Goal: Information Seeking & Learning: Learn about a topic

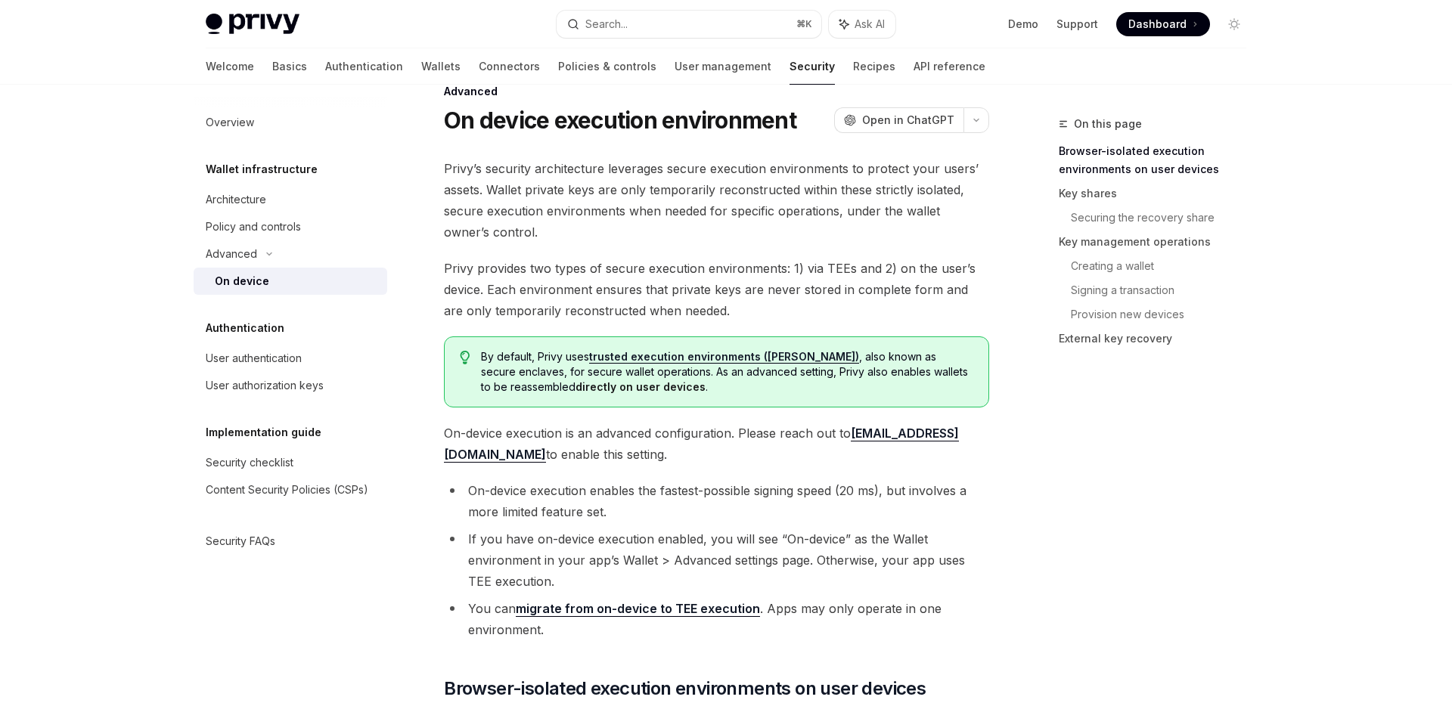
scroll to position [33, 0]
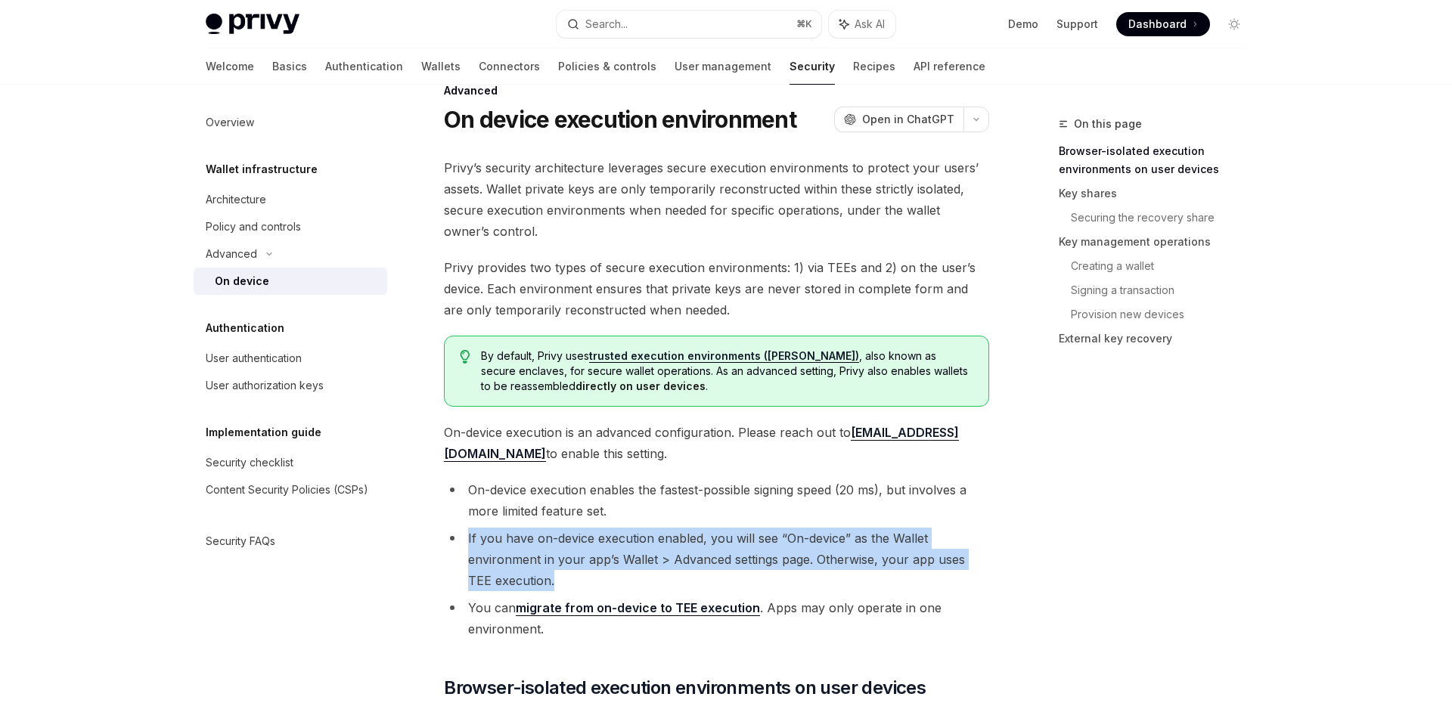
drag, startPoint x: 467, startPoint y: 535, endPoint x: 570, endPoint y: 571, distance: 108.8
click at [570, 571] on li "If you have on-device execution enabled, you will see “On-device” as the Wallet…" at bounding box center [716, 560] width 545 height 64
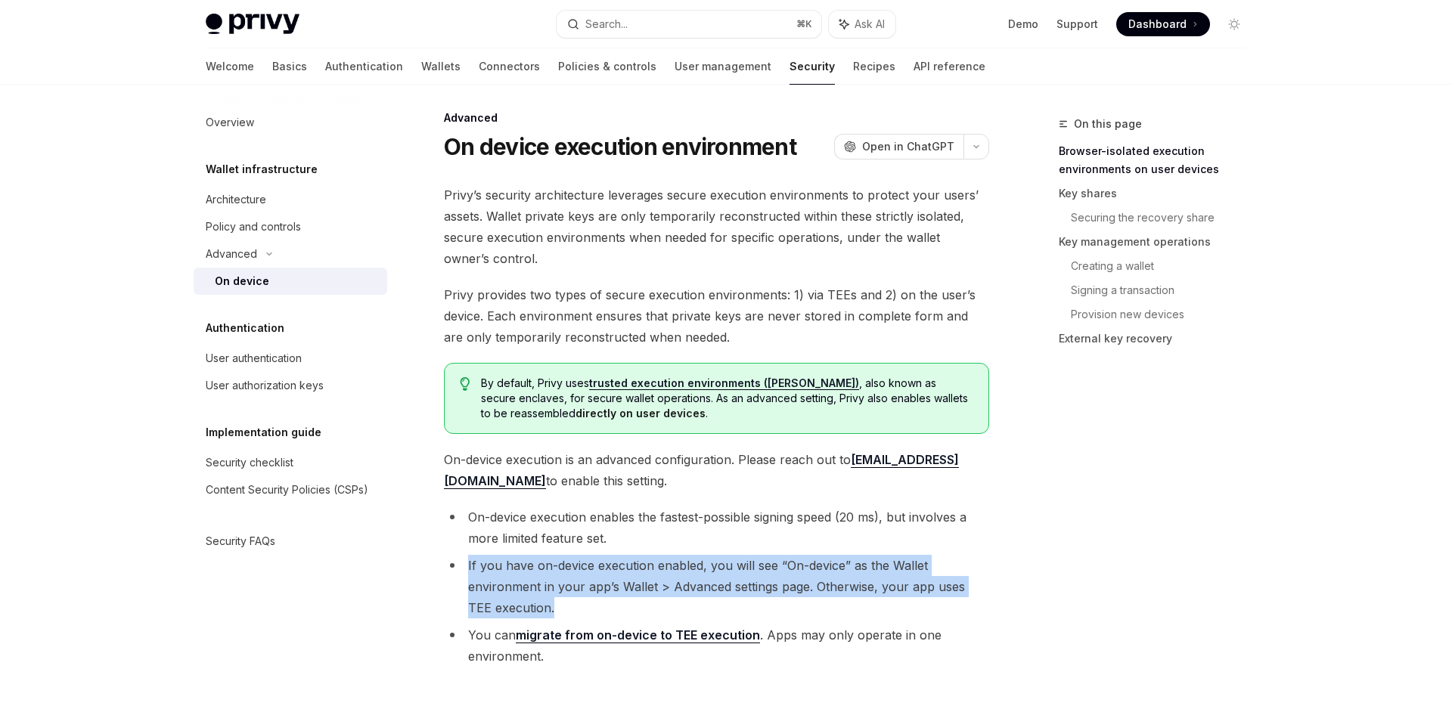
scroll to position [0, 0]
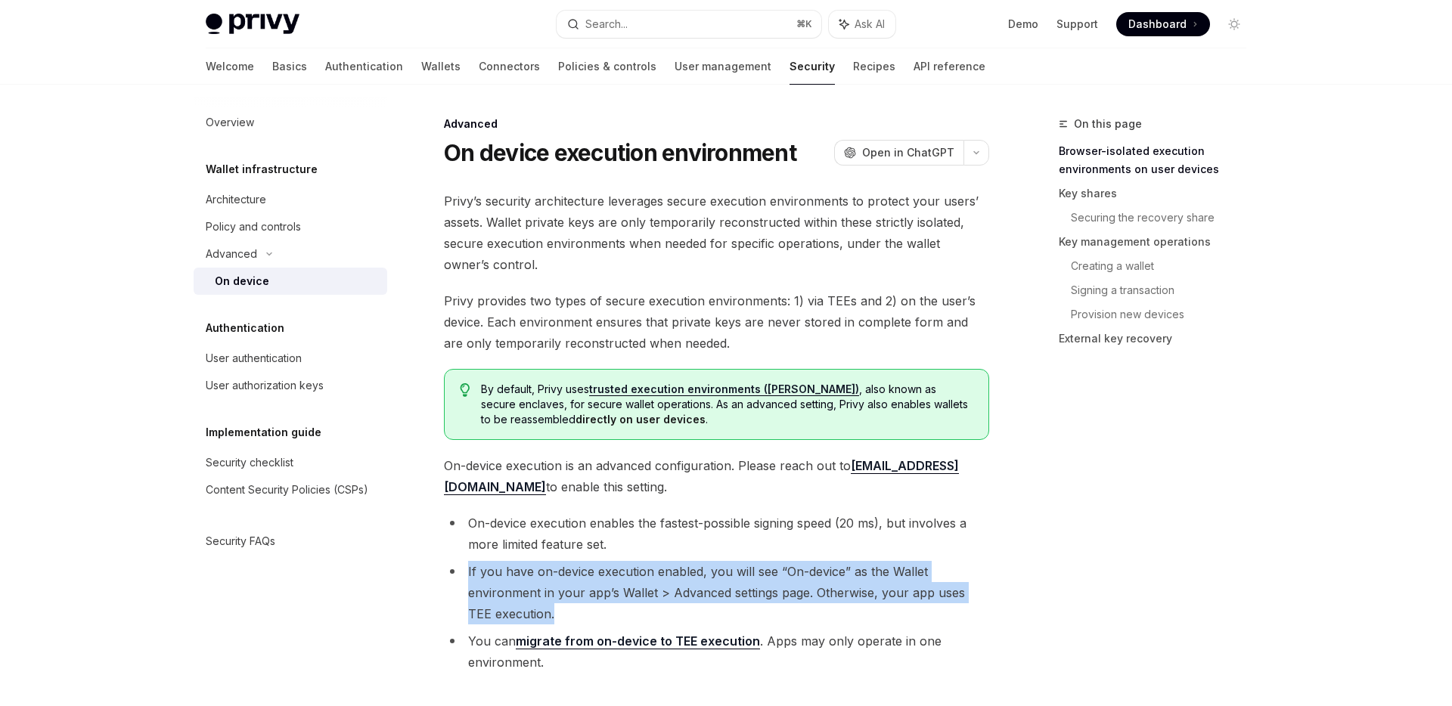
click at [699, 390] on link "trusted execution environments (TEEs)" at bounding box center [724, 390] width 270 height 14
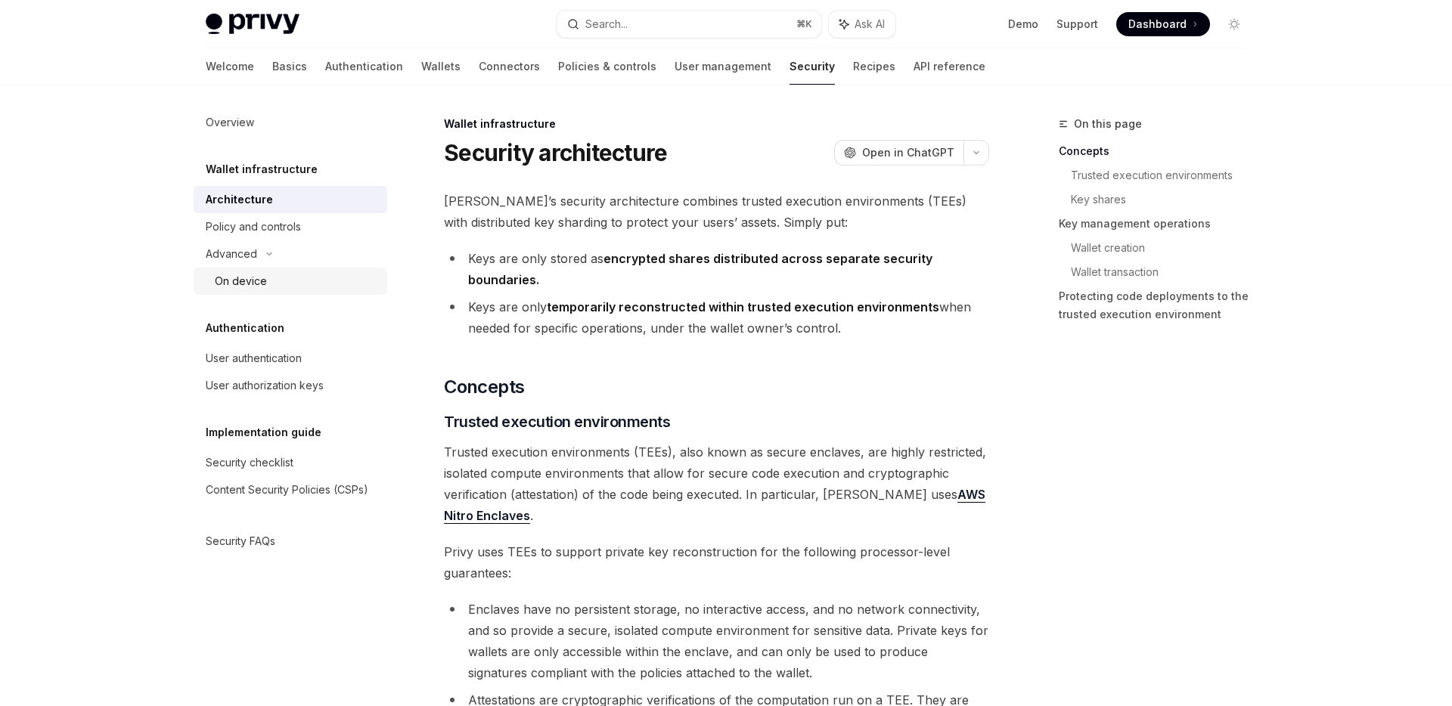
click at [293, 284] on div "On device" at bounding box center [296, 281] width 163 height 18
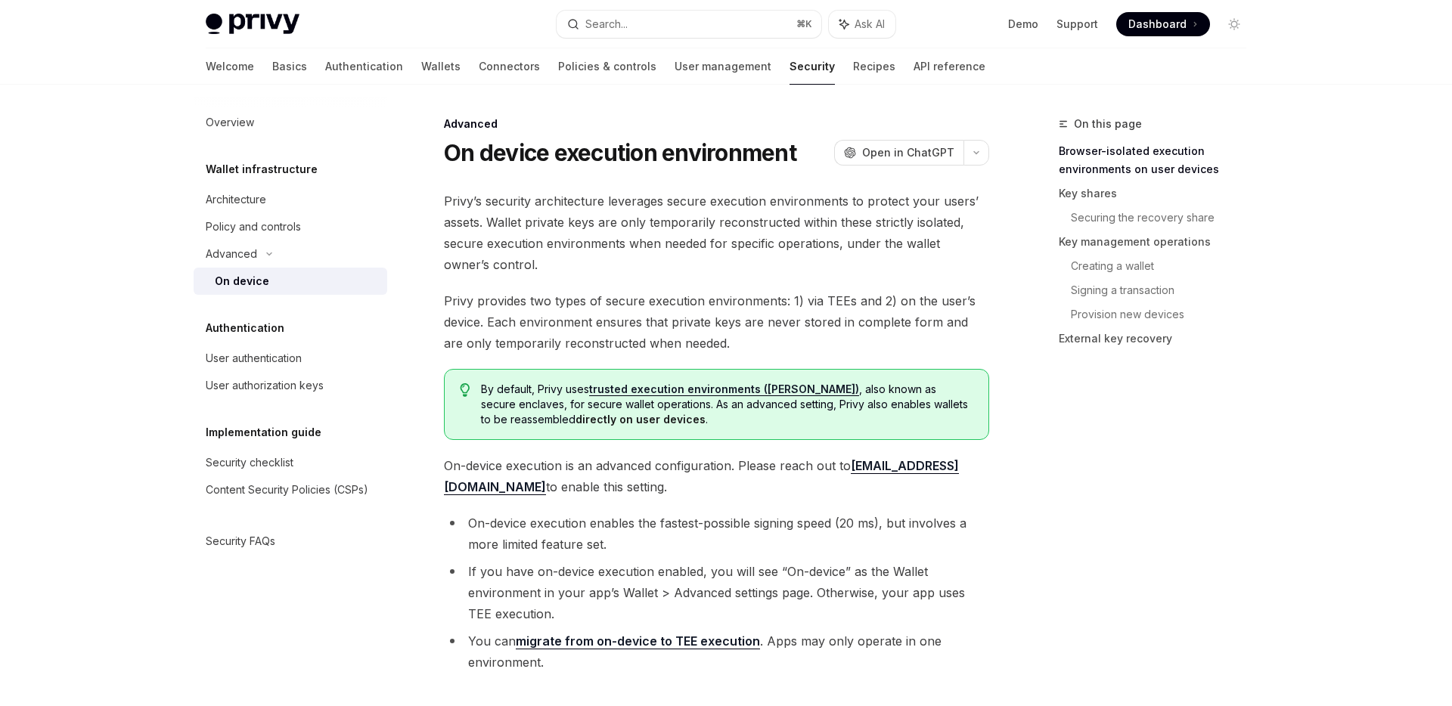
scroll to position [51, 0]
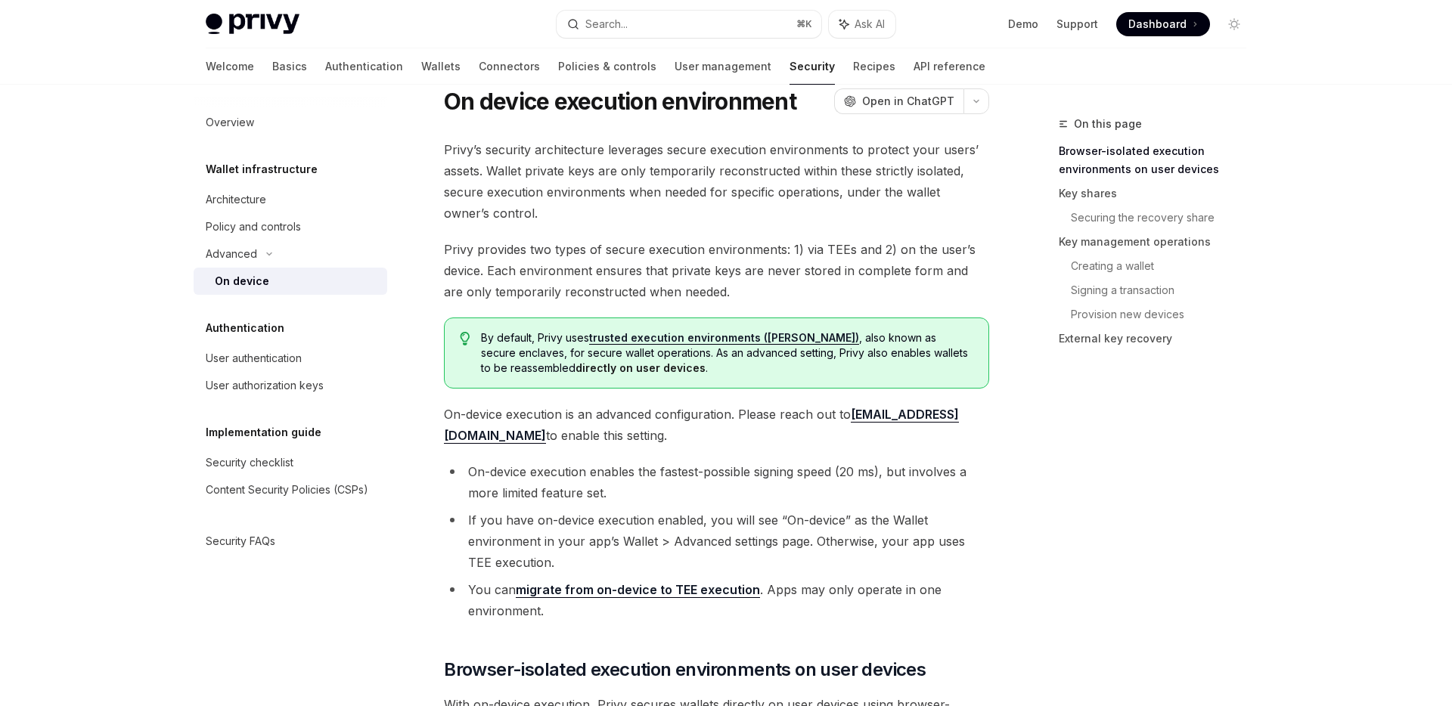
type textarea "*"
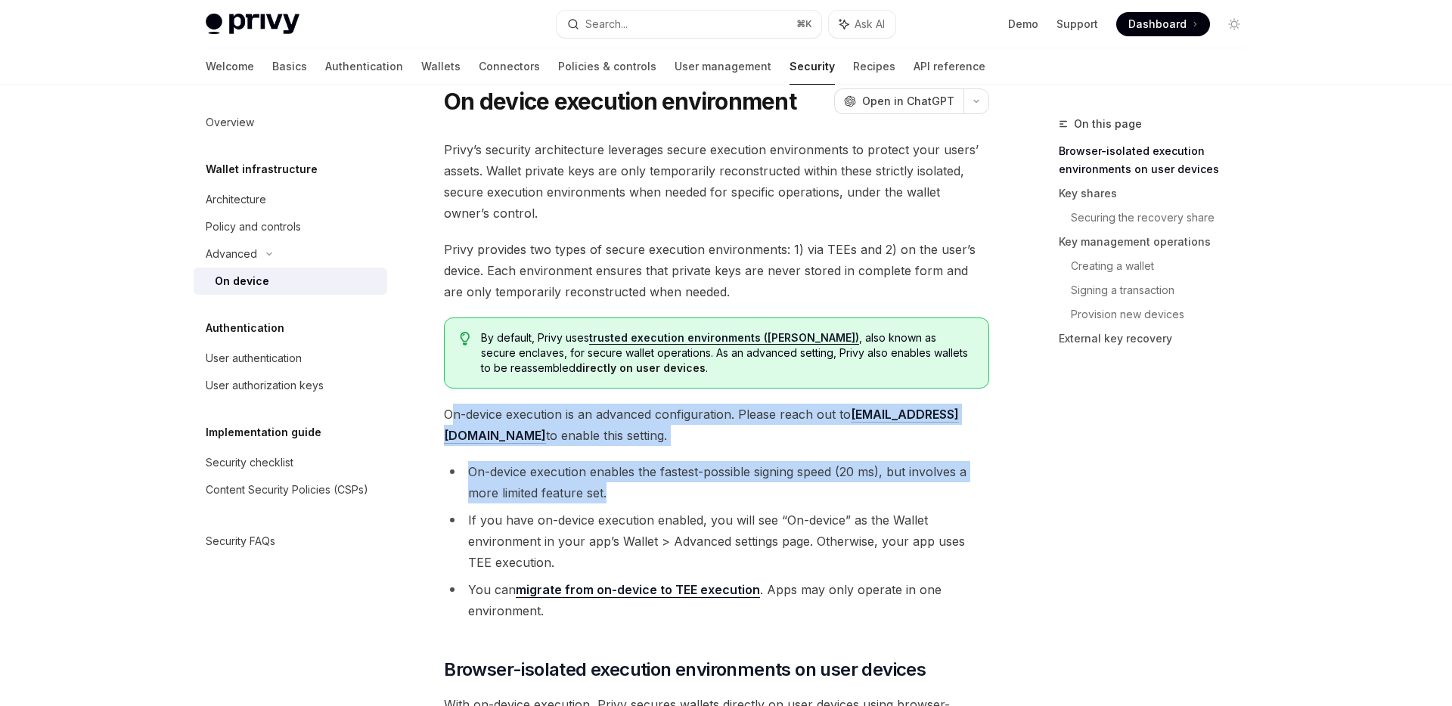
drag, startPoint x: 628, startPoint y: 485, endPoint x: 454, endPoint y: 419, distance: 185.9
click at [615, 427] on span "On-device execution is an advanced configuration. Please reach out to support@p…" at bounding box center [716, 425] width 545 height 42
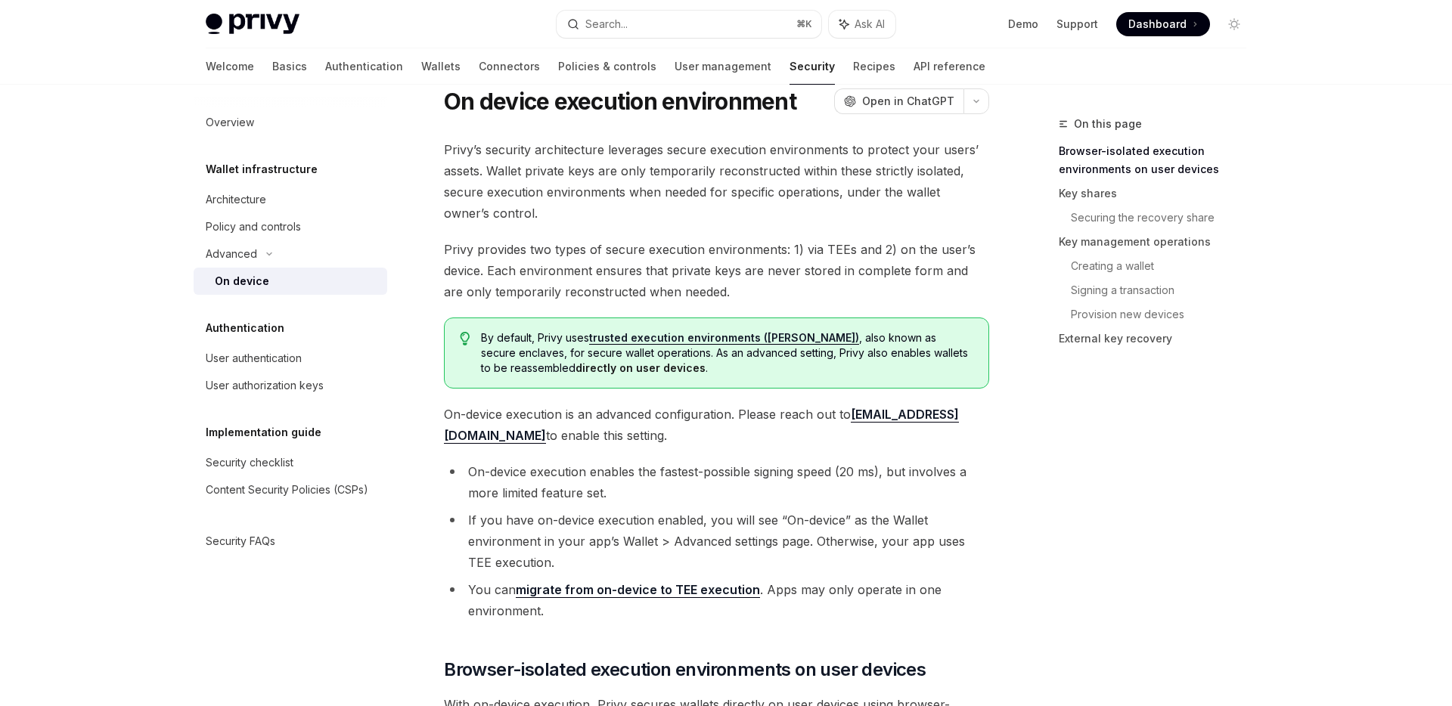
drag, startPoint x: 576, startPoint y: 430, endPoint x: 427, endPoint y: 420, distance: 149.3
